Goal: Task Accomplishment & Management: Manage account settings

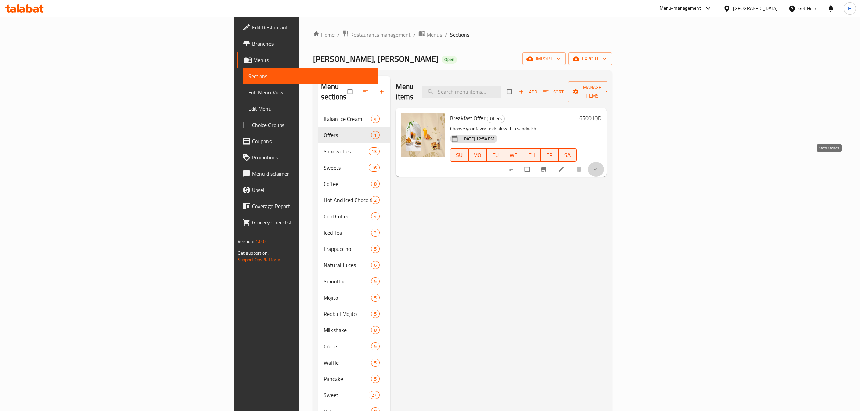
click at [598, 166] on icon "show more" at bounding box center [595, 169] width 7 height 7
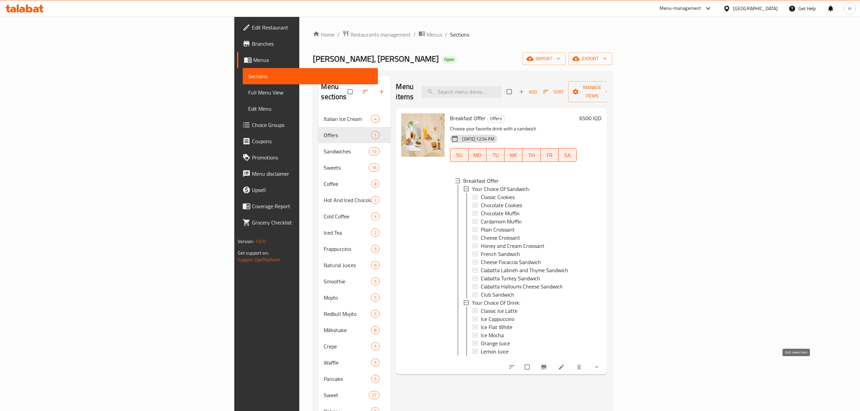
click at [565, 366] on icon at bounding box center [561, 367] width 7 height 7
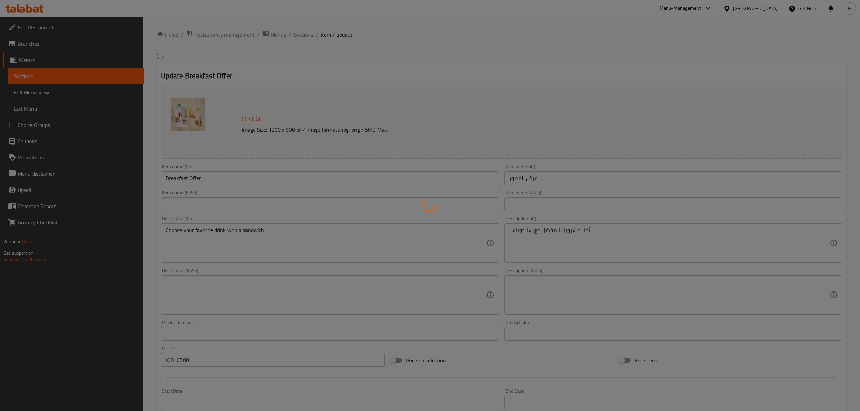
type input "أختيارك من السندويتش:"
type input "هەڵبژاردنت لە سەندویچ:"
type input "1"
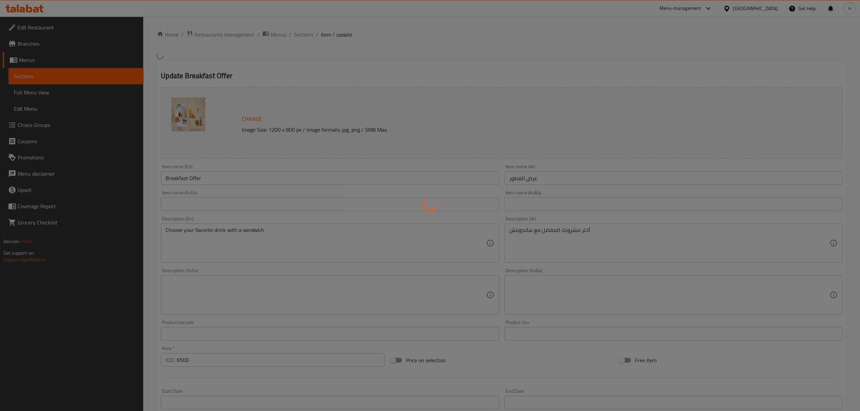
type input "إختيارك من المشروب:"
type input "هەڵبژاردنت لە خواردنەوە:"
type input "1"
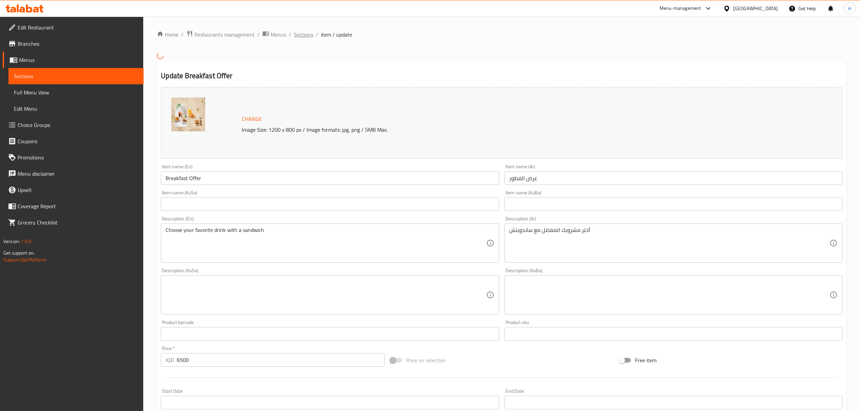
click at [305, 31] on span "Sections" at bounding box center [303, 34] width 19 height 8
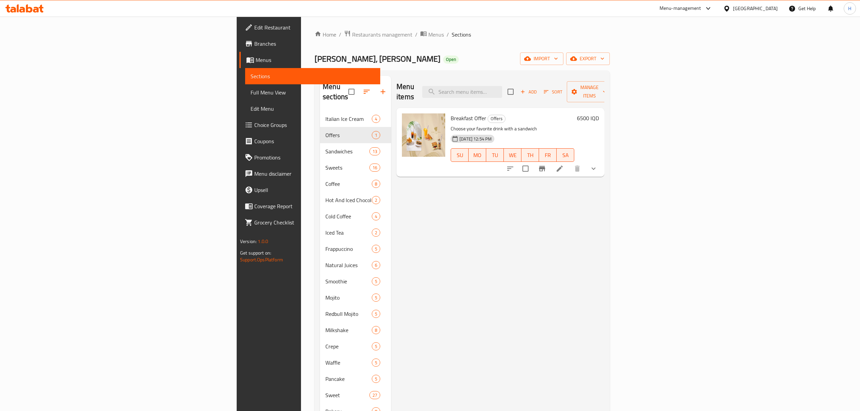
click at [401, 37] on ol "Home / Restaurants management / Menus / Sections" at bounding box center [461, 34] width 295 height 9
click at [479, 35] on ol "Home / Restaurants management / Menus / Sections" at bounding box center [461, 34] width 295 height 9
click at [477, 32] on ol "Home / Restaurants management / Menus / Sections" at bounding box center [461, 34] width 295 height 9
click at [352, 34] on span "Restaurants management" at bounding box center [382, 34] width 60 height 8
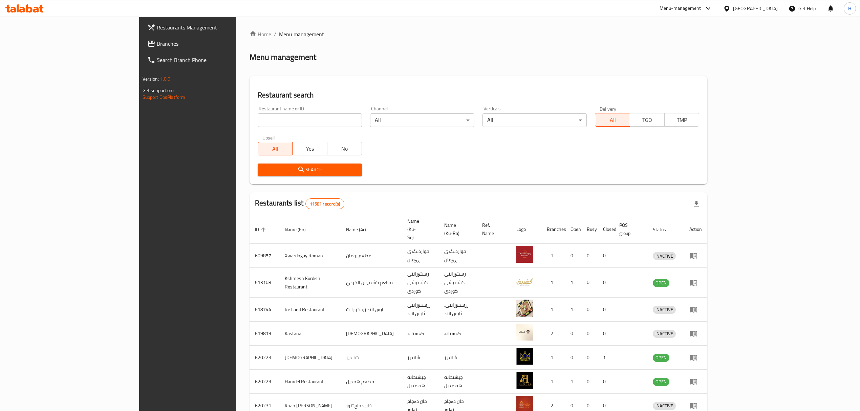
click at [16, 3] on div at bounding box center [24, 9] width 49 height 14
click at [18, 5] on icon at bounding box center [18, 8] width 2 height 8
